Goal: Information Seeking & Learning: Learn about a topic

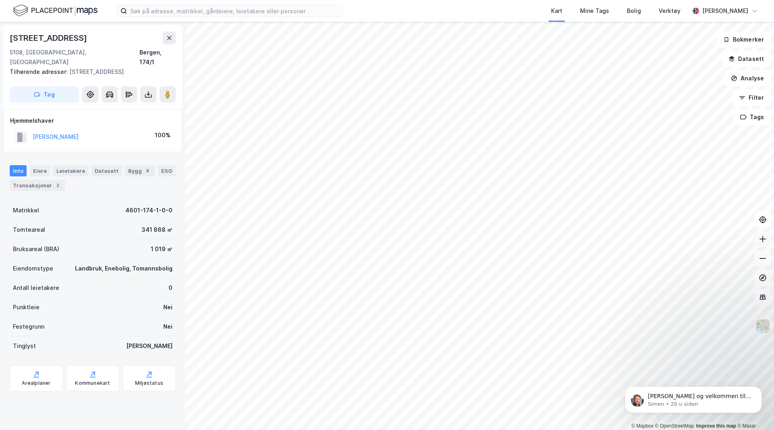
click at [693, 240] on icon at bounding box center [763, 239] width 8 height 8
click at [143, 9] on input at bounding box center [234, 11] width 215 height 12
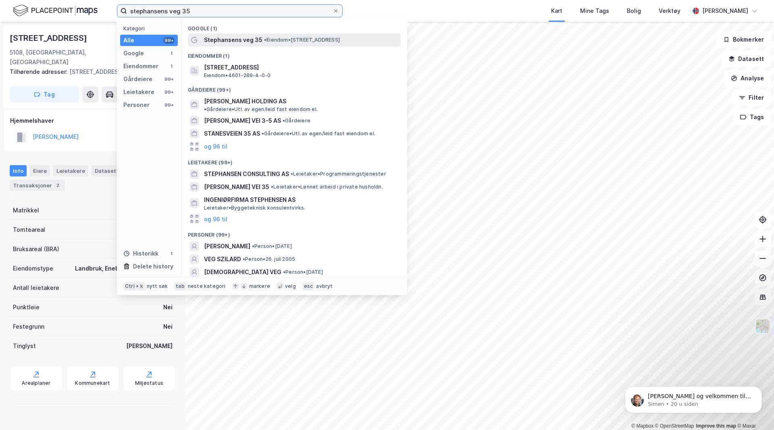
type input "stephansens veg 35"
click at [286, 40] on span "• Eiendom • [STREET_ADDRESS]" at bounding box center [302, 40] width 76 height 6
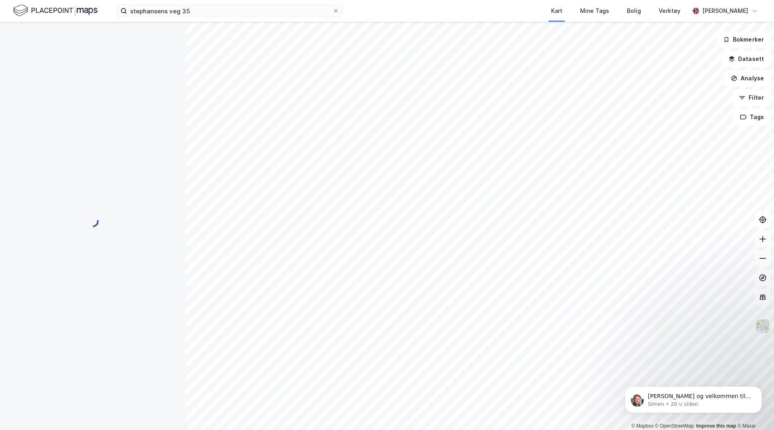
scroll to position [0, 0]
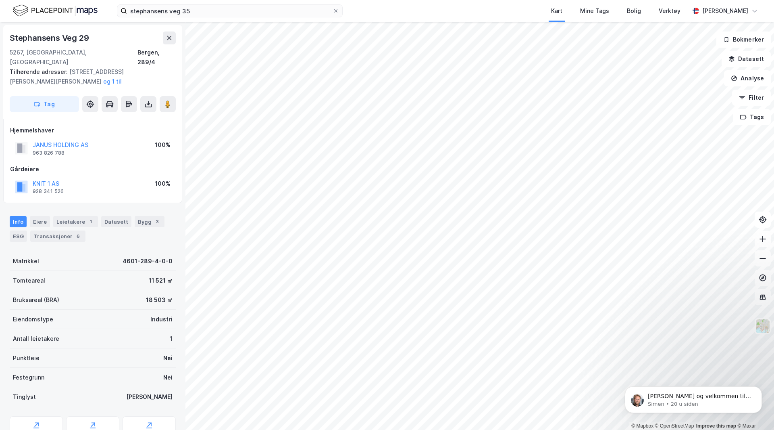
scroll to position [0, 0]
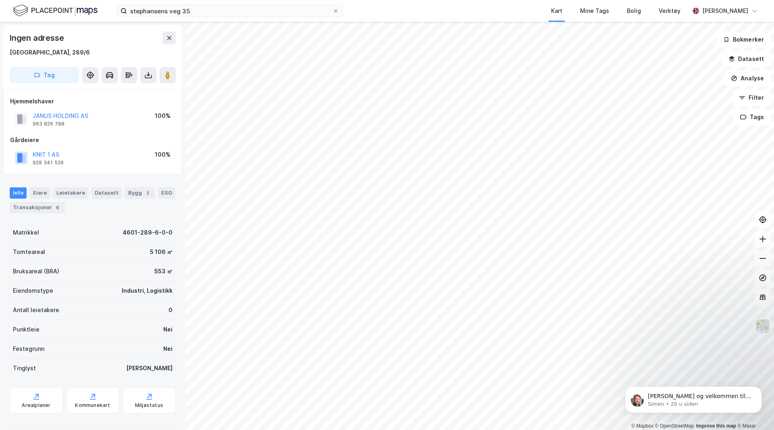
scroll to position [0, 0]
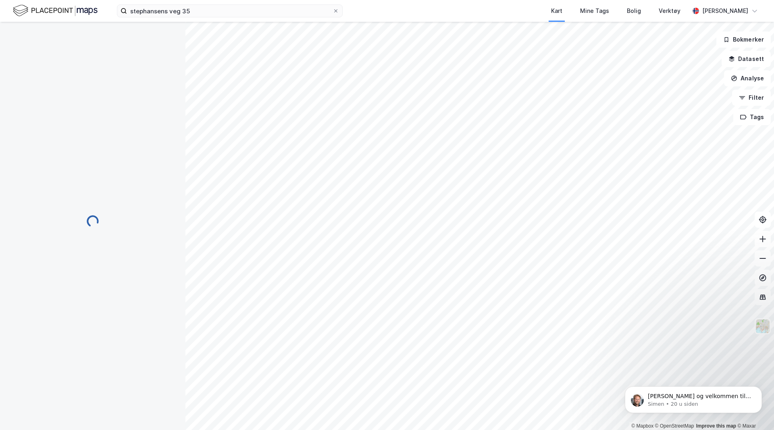
scroll to position [0, 0]
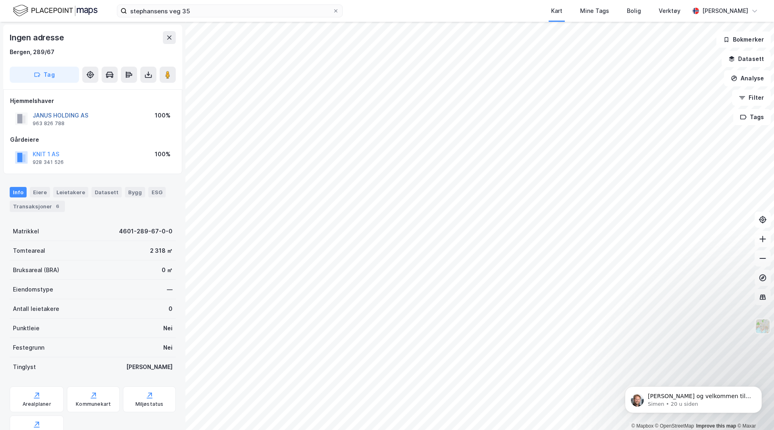
click at [0, 0] on button "JANUS HOLDING AS" at bounding box center [0, 0] width 0 height 0
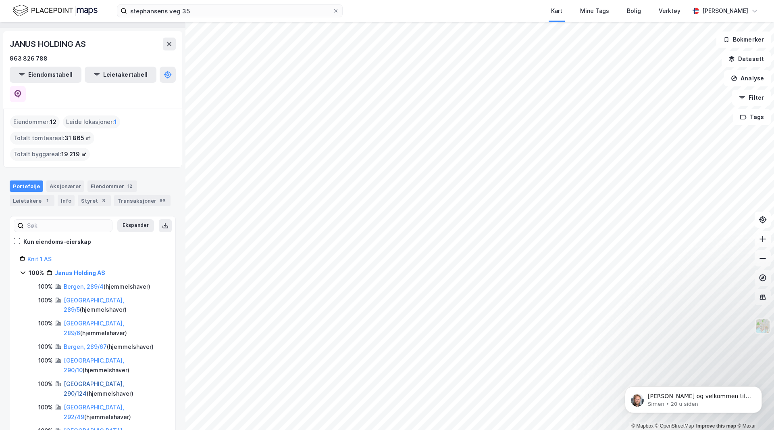
scroll to position [30, 0]
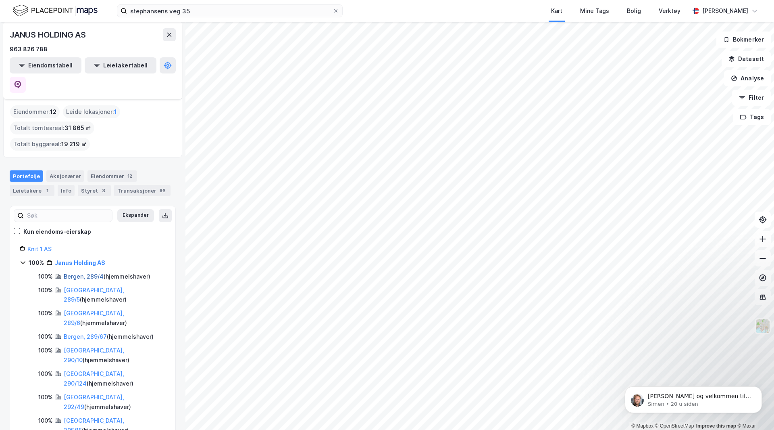
click at [88, 273] on link "Bergen, 289/4" at bounding box center [84, 276] width 40 height 7
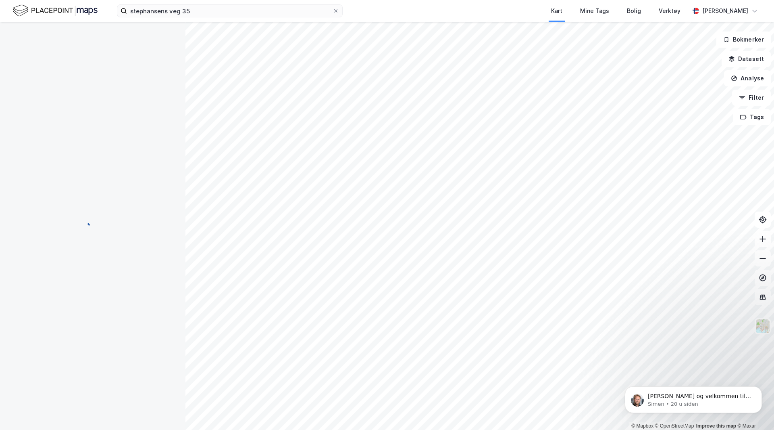
scroll to position [0, 0]
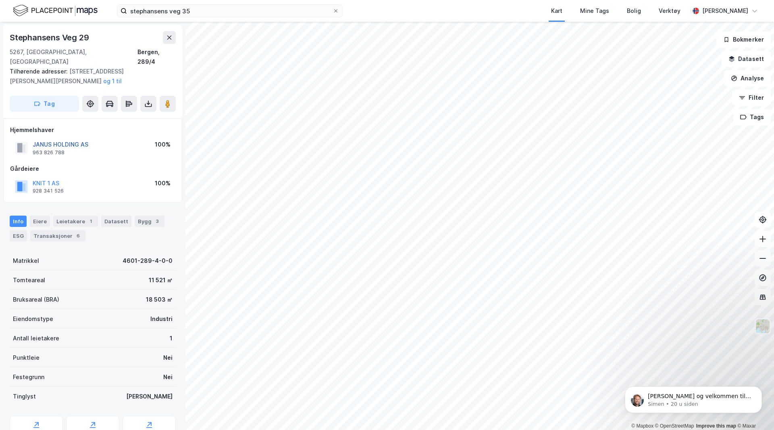
click at [0, 0] on button "JANUS HOLDING AS" at bounding box center [0, 0] width 0 height 0
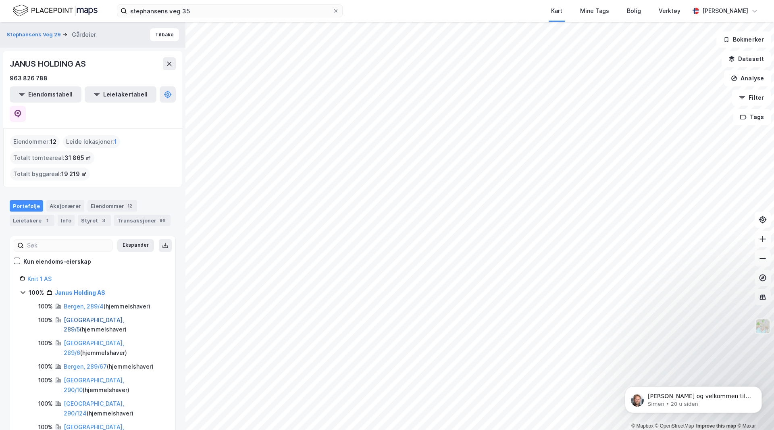
click at [70, 316] on link "[GEOGRAPHIC_DATA], 289/5" at bounding box center [94, 324] width 61 height 17
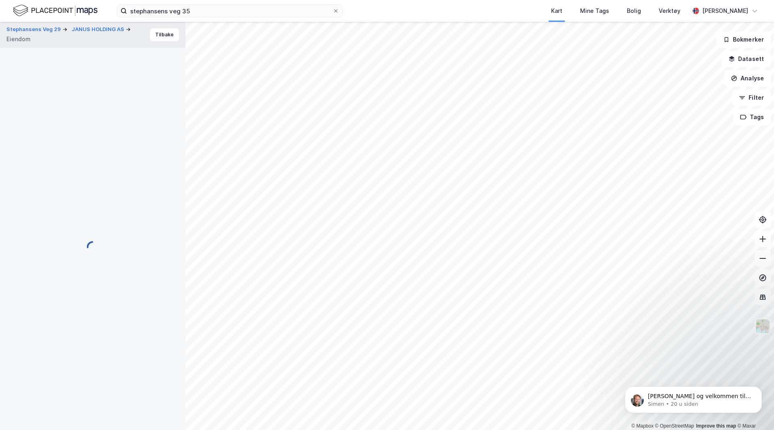
scroll to position [0, 0]
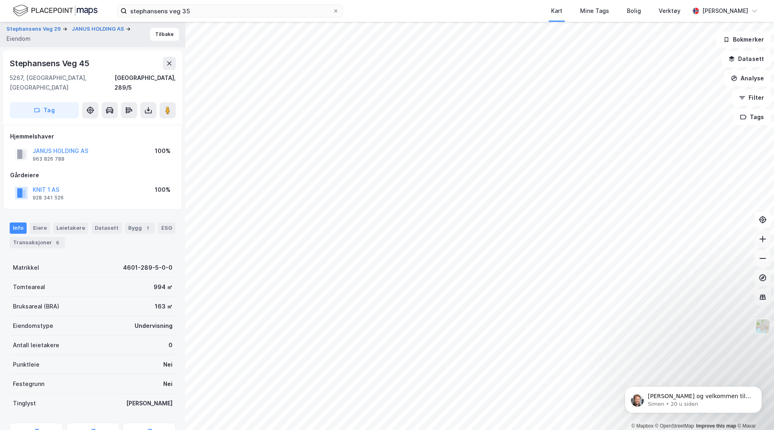
click at [693, 236] on icon at bounding box center [763, 239] width 8 height 8
click at [693, 236] on button at bounding box center [763, 239] width 16 height 16
click at [693, 235] on button at bounding box center [763, 239] width 16 height 16
click at [693, 260] on icon at bounding box center [763, 258] width 8 height 8
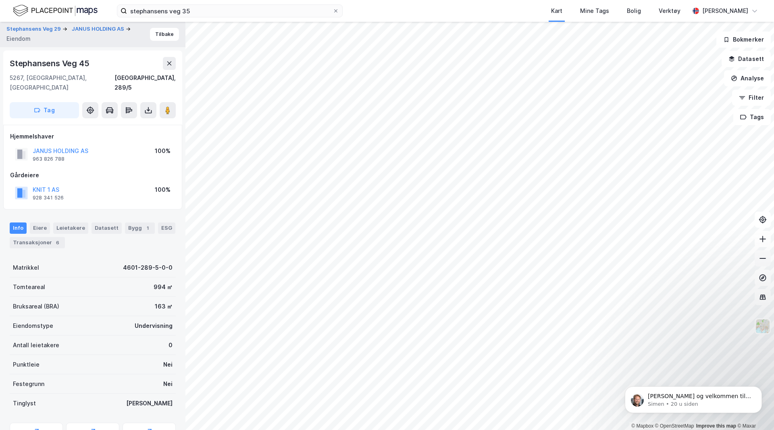
click at [693, 260] on icon at bounding box center [763, 258] width 8 height 8
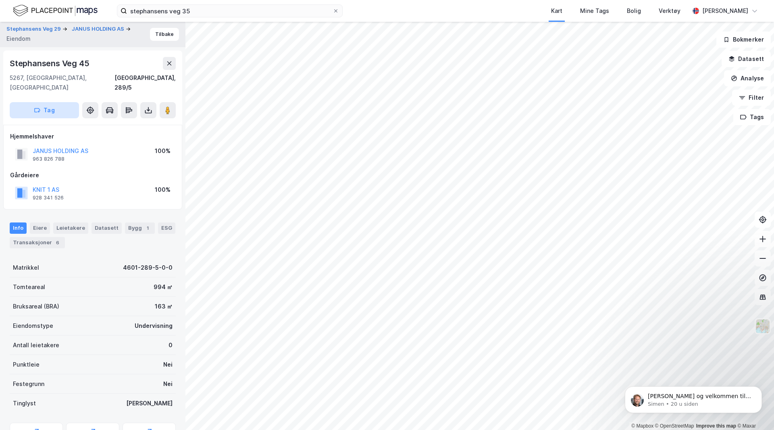
click at [57, 102] on button "Tag" at bounding box center [44, 110] width 69 height 16
click at [93, 119] on div "Stephansens Veg 29 JANUS HOLDING AS [PERSON_NAME] [STREET_ADDRESS] Tag Hjemmels…" at bounding box center [93, 226] width 186 height 408
click at [89, 106] on icon at bounding box center [90, 110] width 8 height 8
click at [88, 107] on icon at bounding box center [90, 110] width 6 height 6
click at [87, 30] on button "JANUS HOLDING AS" at bounding box center [99, 29] width 54 height 8
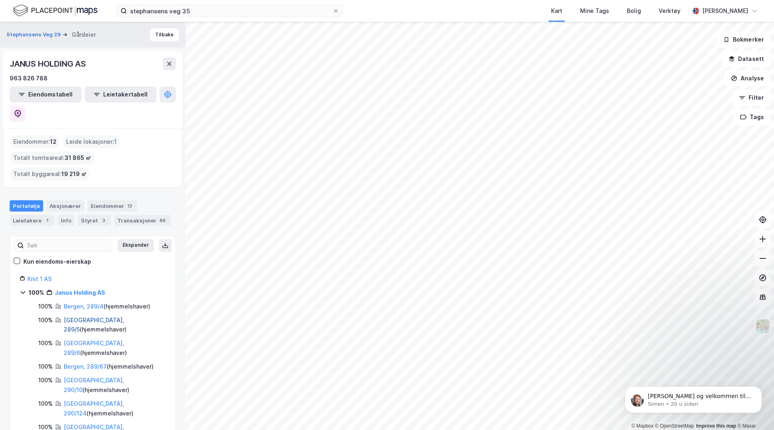
click at [72, 316] on link "[GEOGRAPHIC_DATA], 289/5" at bounding box center [94, 324] width 61 height 17
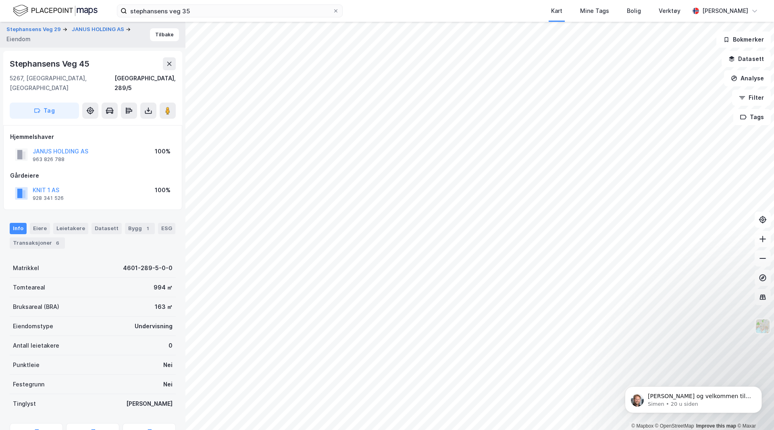
scroll to position [0, 0]
click at [693, 242] on button at bounding box center [763, 239] width 16 height 16
click at [693, 236] on icon at bounding box center [763, 239] width 8 height 8
click at [0, 0] on button "JANUS HOLDING AS" at bounding box center [0, 0] width 0 height 0
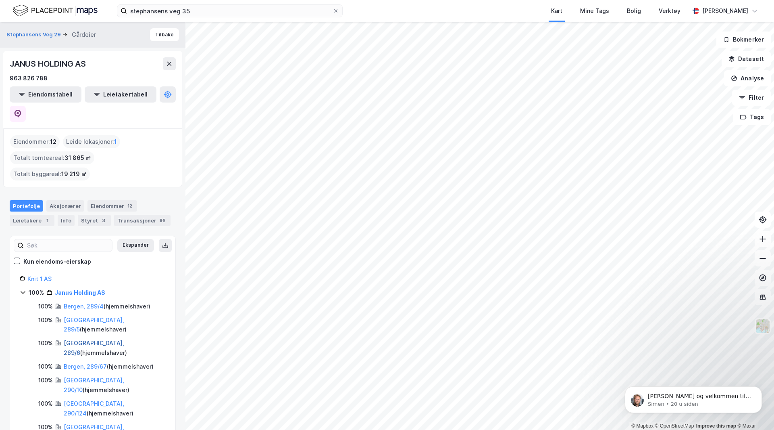
click at [83, 339] on link "[GEOGRAPHIC_DATA], 289/6" at bounding box center [94, 347] width 61 height 17
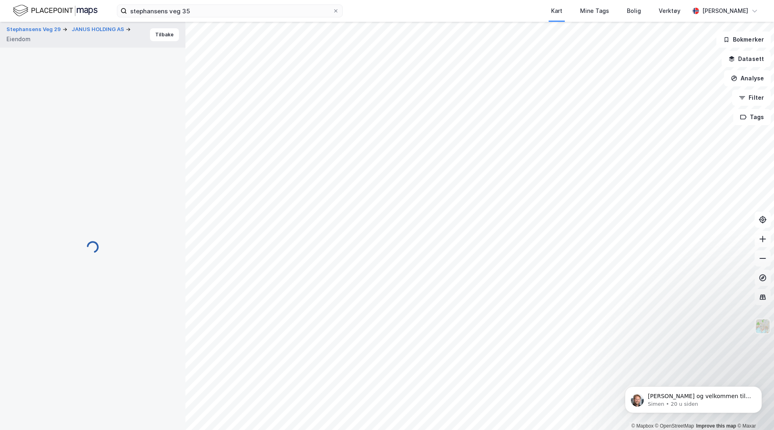
scroll to position [0, 0]
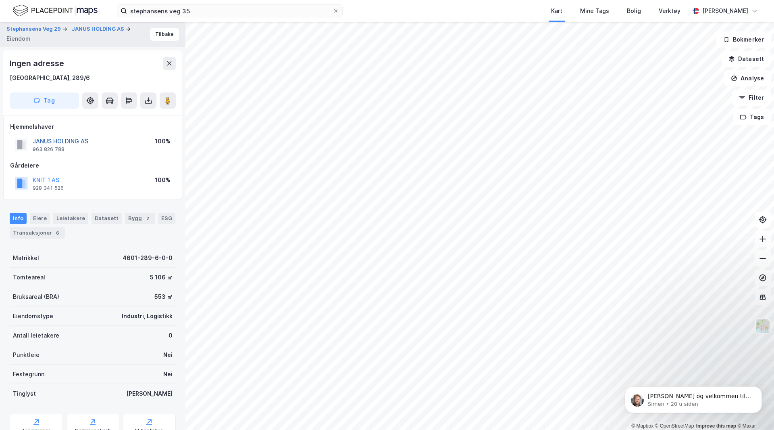
click at [0, 0] on button "JANUS HOLDING AS" at bounding box center [0, 0] width 0 height 0
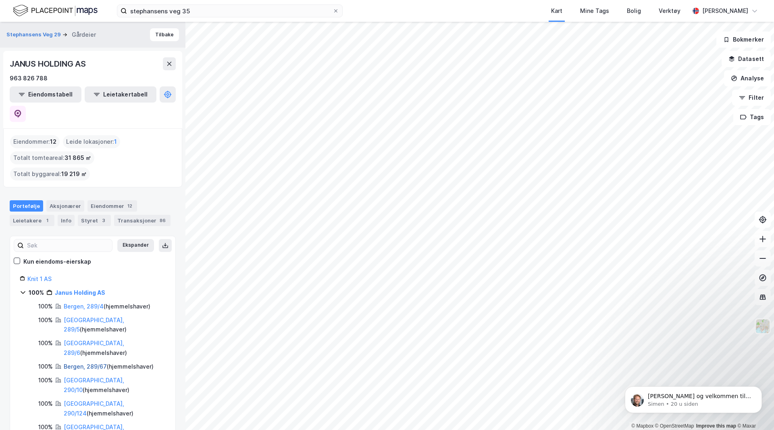
click at [85, 363] on link "Bergen, 289/67" at bounding box center [85, 366] width 43 height 7
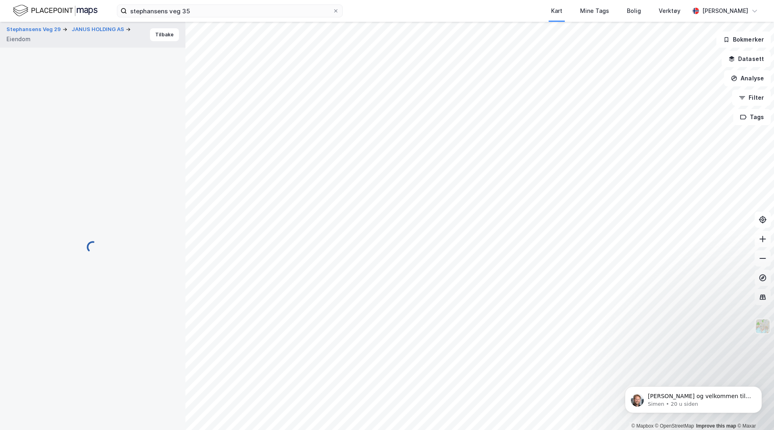
scroll to position [0, 0]
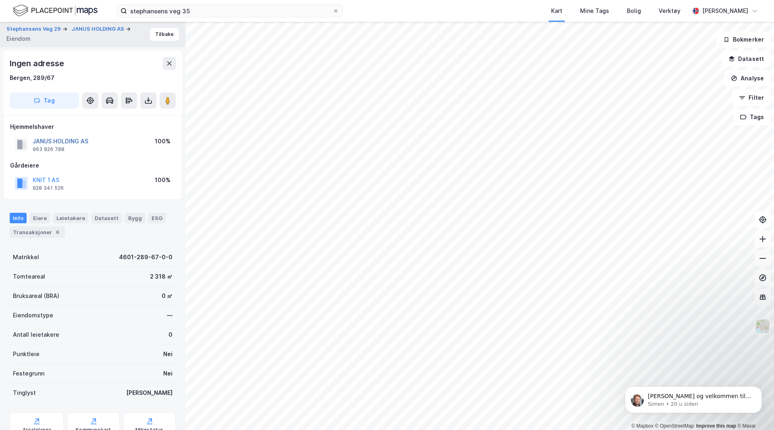
click at [0, 0] on button "JANUS HOLDING AS" at bounding box center [0, 0] width 0 height 0
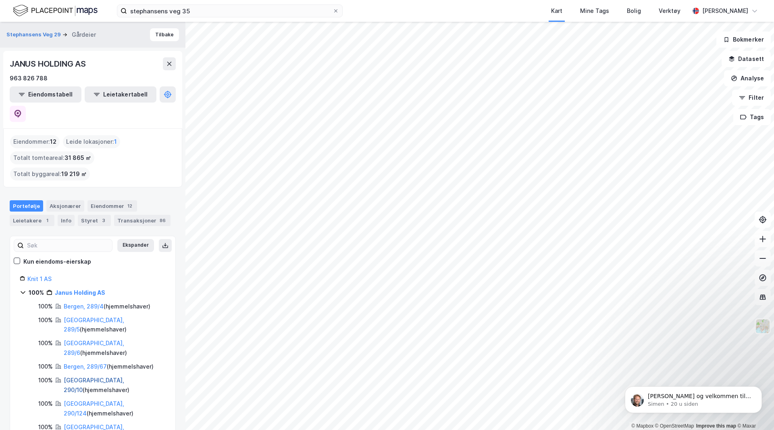
click at [89, 376] on link "[GEOGRAPHIC_DATA], 290/10" at bounding box center [94, 384] width 61 height 17
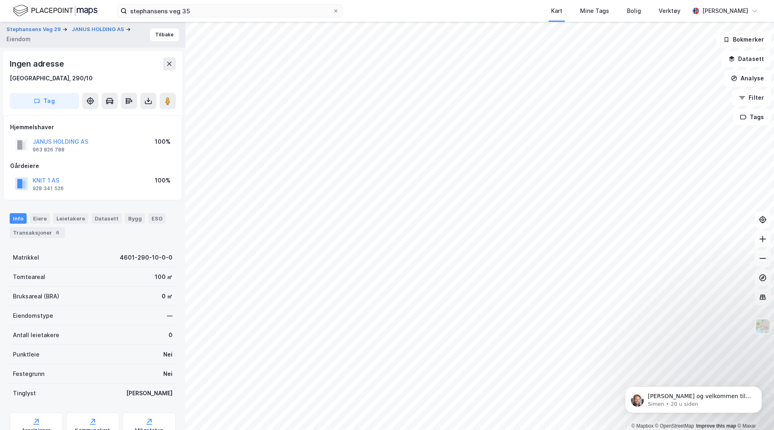
scroll to position [0, 0]
click at [693, 241] on icon at bounding box center [763, 239] width 8 height 8
click at [0, 0] on button "JANUS HOLDING AS" at bounding box center [0, 0] width 0 height 0
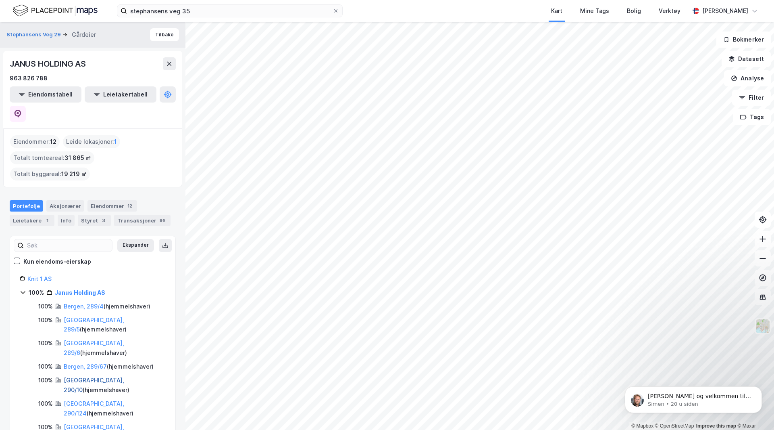
click at [86, 376] on link "[GEOGRAPHIC_DATA], 290/10" at bounding box center [94, 384] width 61 height 17
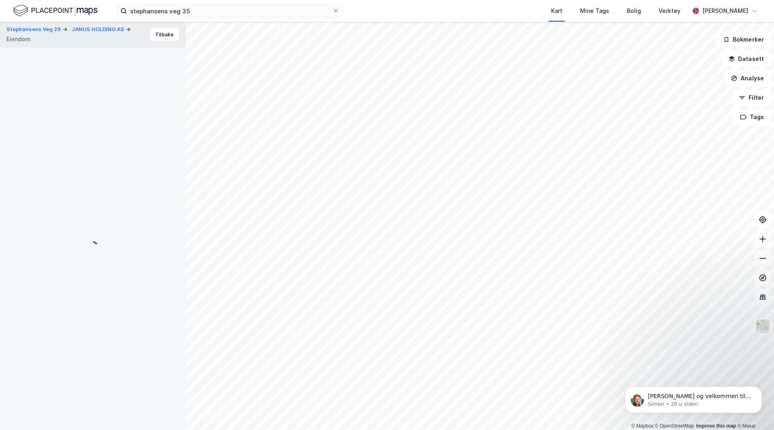
scroll to position [0, 0]
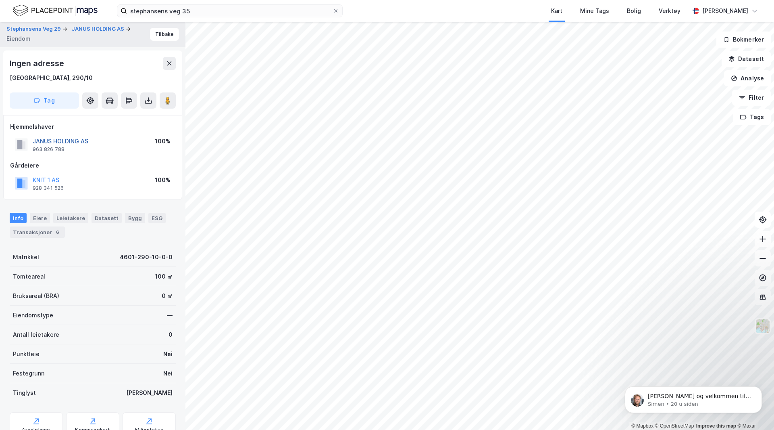
click at [0, 0] on button "JANUS HOLDING AS" at bounding box center [0, 0] width 0 height 0
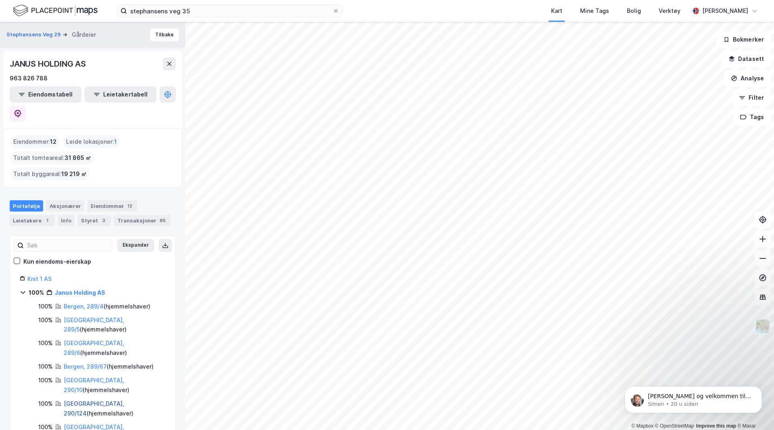
click at [86, 400] on link "[GEOGRAPHIC_DATA], 290/124" at bounding box center [94, 408] width 61 height 17
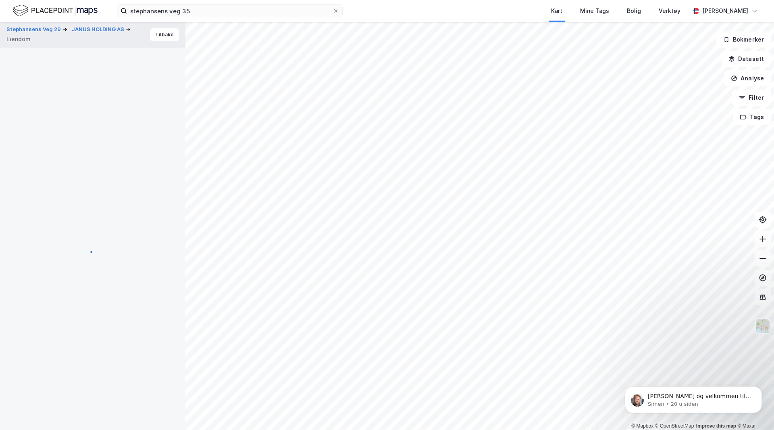
scroll to position [0, 0]
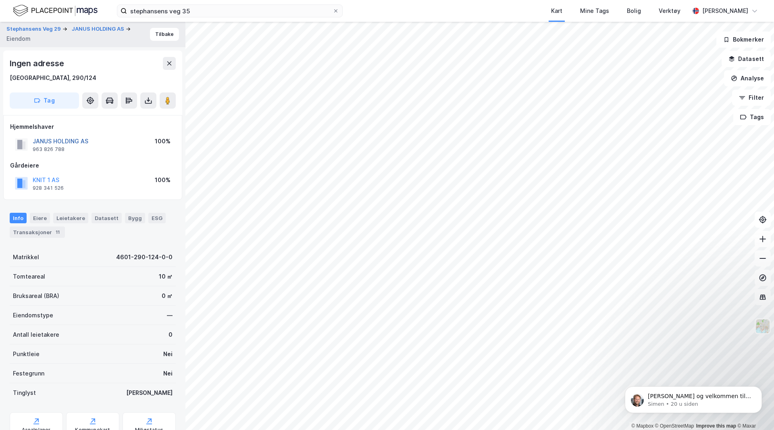
click at [0, 0] on button "JANUS HOLDING AS" at bounding box center [0, 0] width 0 height 0
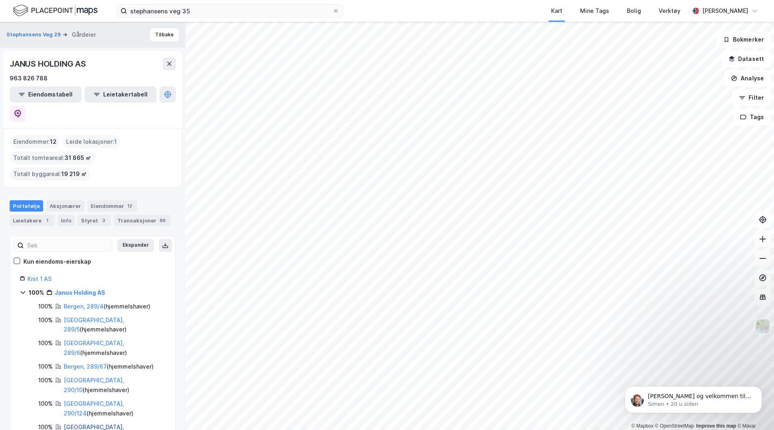
click at [78, 423] on link "[GEOGRAPHIC_DATA], 292/49" at bounding box center [94, 431] width 61 height 17
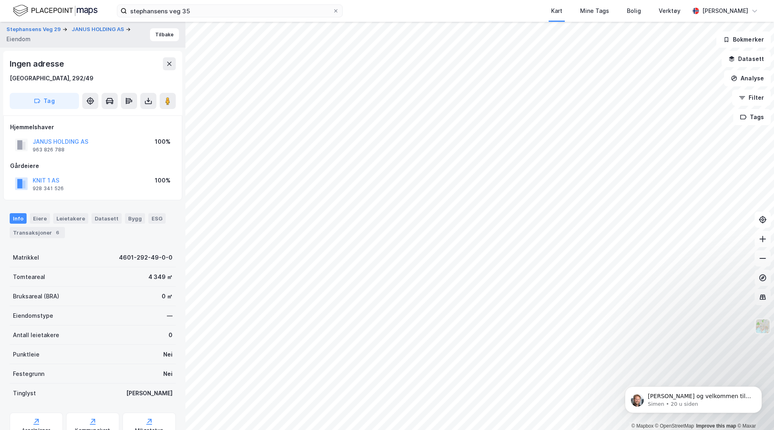
scroll to position [0, 0]
click at [0, 0] on button "JANUS HOLDING AS" at bounding box center [0, 0] width 0 height 0
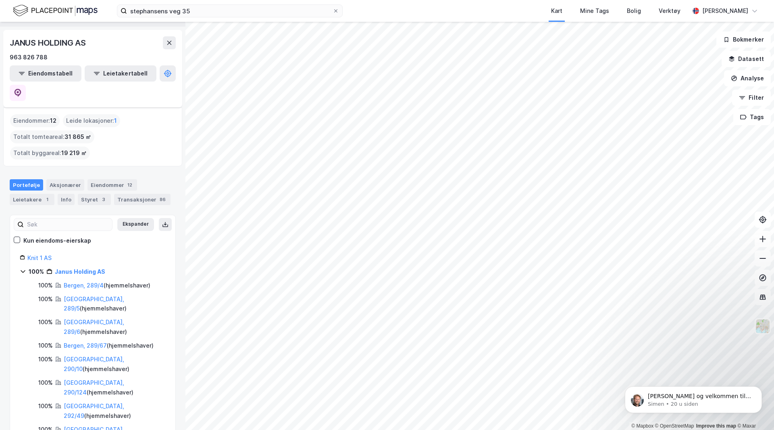
scroll to position [30, 0]
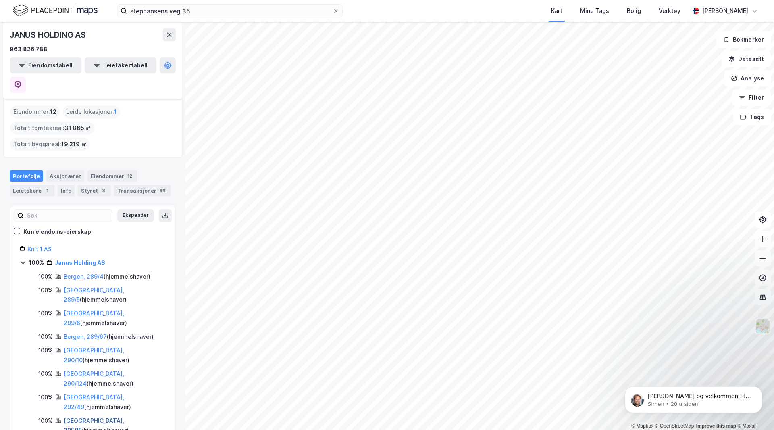
click at [92, 417] on link "[GEOGRAPHIC_DATA], 295/15" at bounding box center [94, 425] width 61 height 17
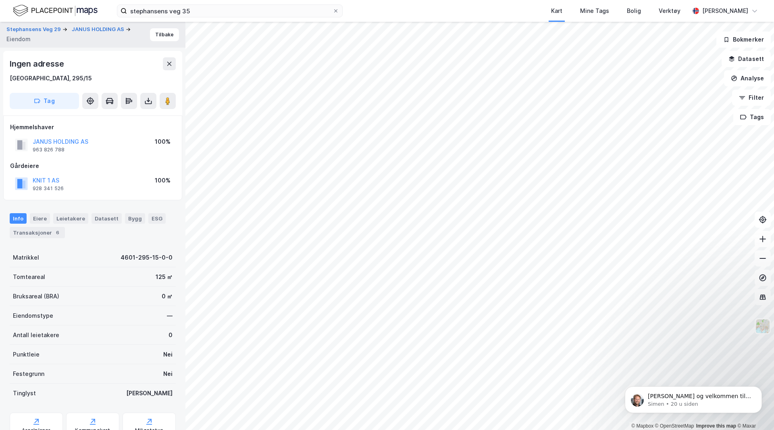
scroll to position [0, 0]
click at [0, 0] on button "JANUS HOLDING AS" at bounding box center [0, 0] width 0 height 0
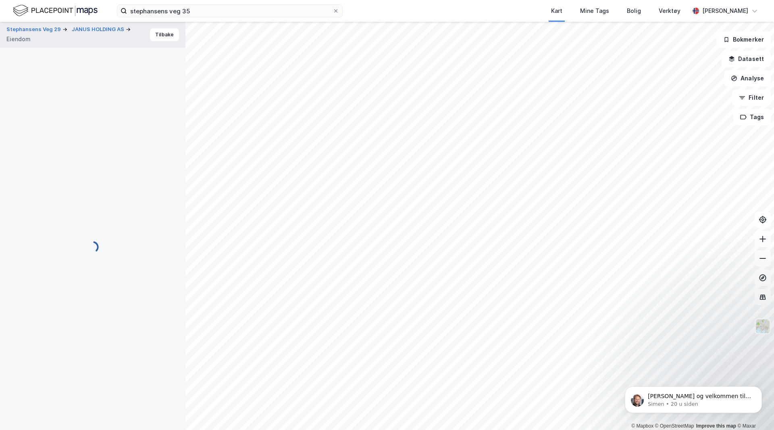
scroll to position [0, 0]
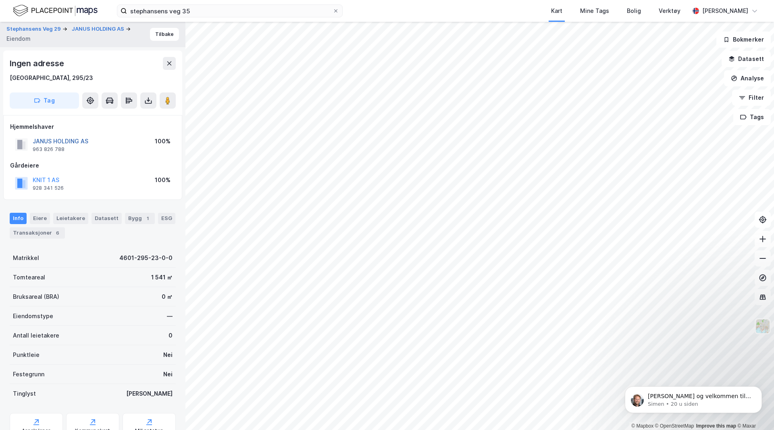
click at [0, 0] on button "JANUS HOLDING AS" at bounding box center [0, 0] width 0 height 0
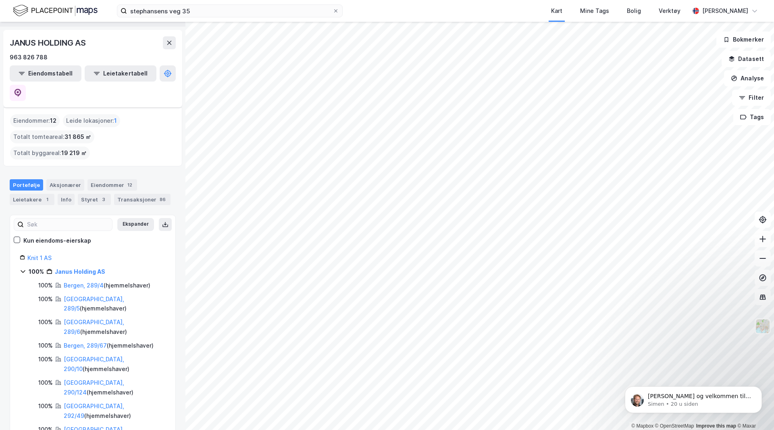
scroll to position [30, 0]
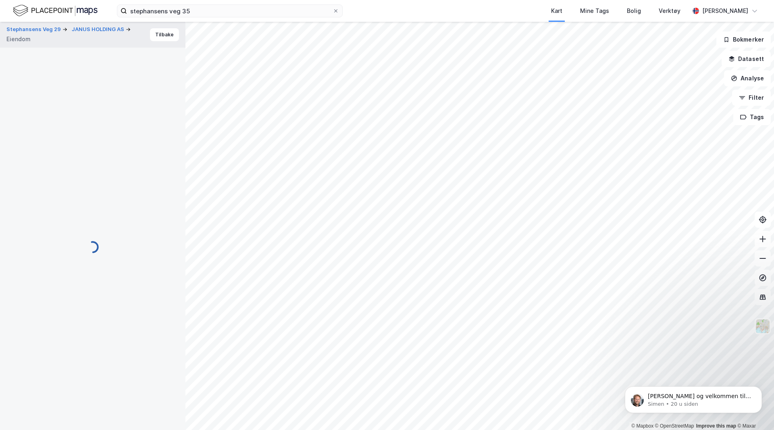
scroll to position [0, 0]
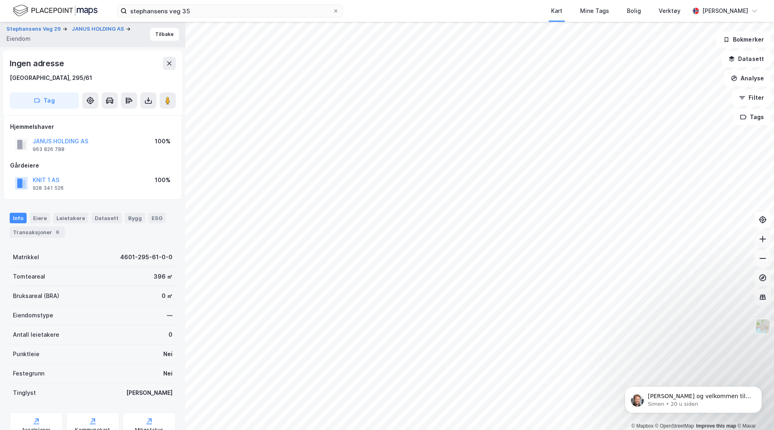
click at [693, 243] on button at bounding box center [763, 239] width 16 height 16
click at [0, 0] on button "JANUS HOLDING AS" at bounding box center [0, 0] width 0 height 0
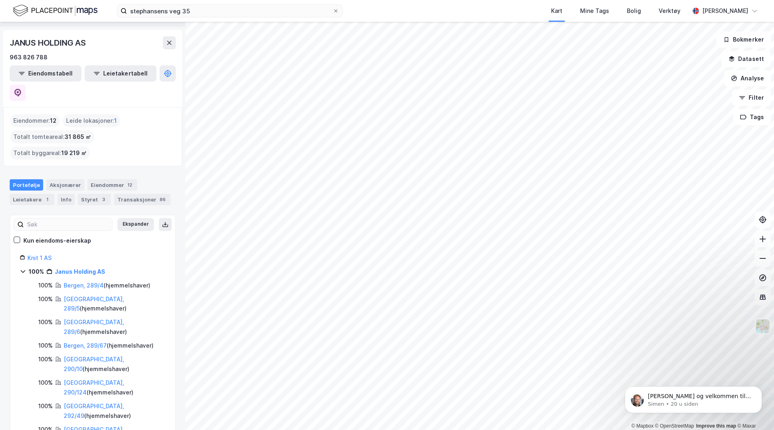
scroll to position [30, 0]
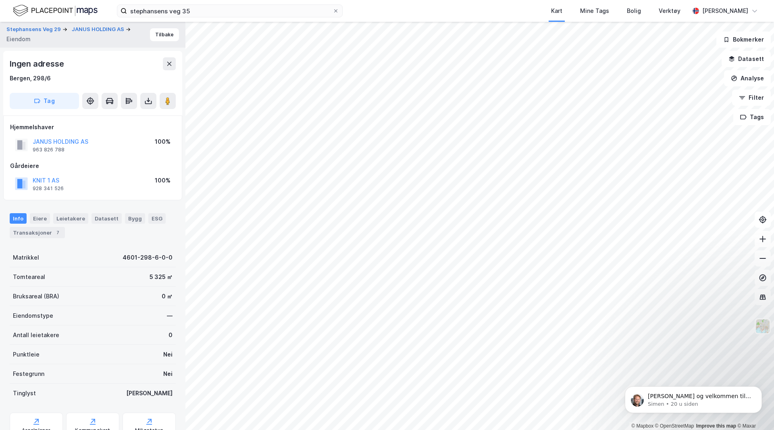
scroll to position [0, 0]
click at [693, 236] on icon at bounding box center [763, 239] width 1 height 6
click at [693, 172] on html "stephansens veg 35 Kart Mine Tags Bolig Verktøy [PERSON_NAME] © Mapbox © OpenSt…" at bounding box center [387, 215] width 774 height 430
